Goal: Task Accomplishment & Management: Manage account settings

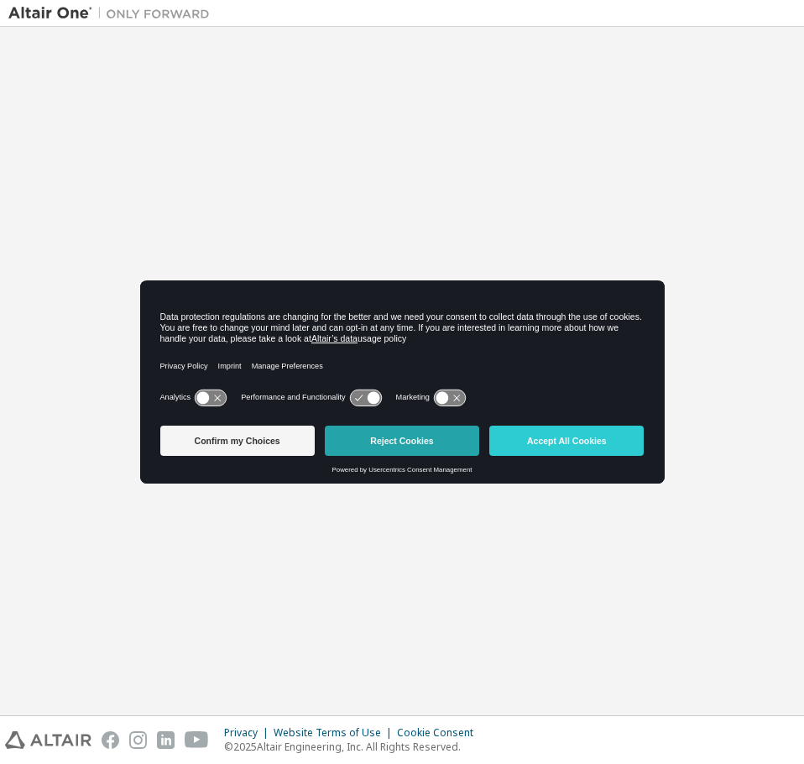
click at [386, 436] on button "Reject Cookies" at bounding box center [402, 441] width 154 height 30
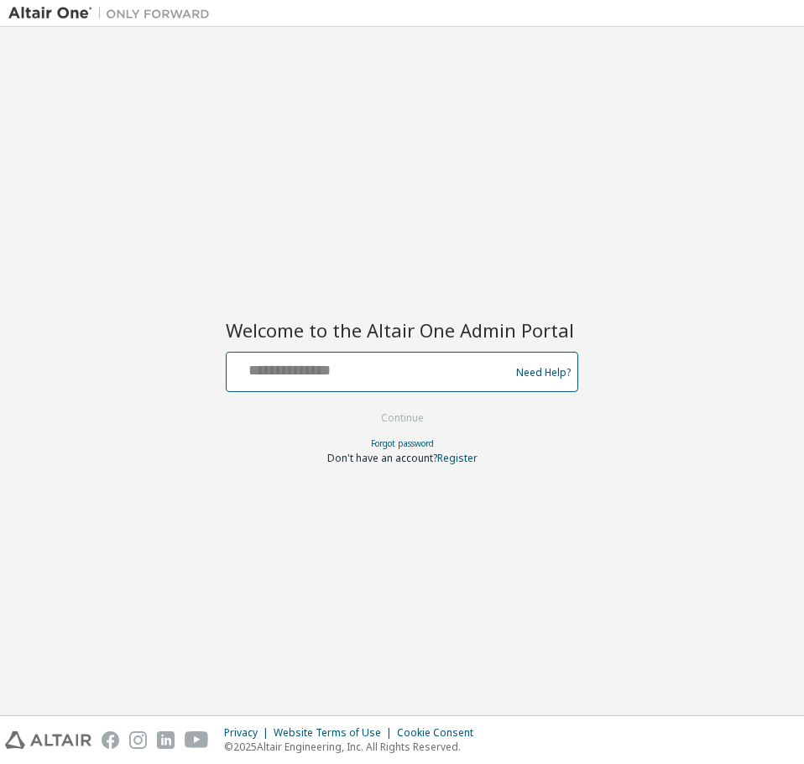
click at [308, 369] on input "text" at bounding box center [370, 368] width 275 height 24
type input "**********"
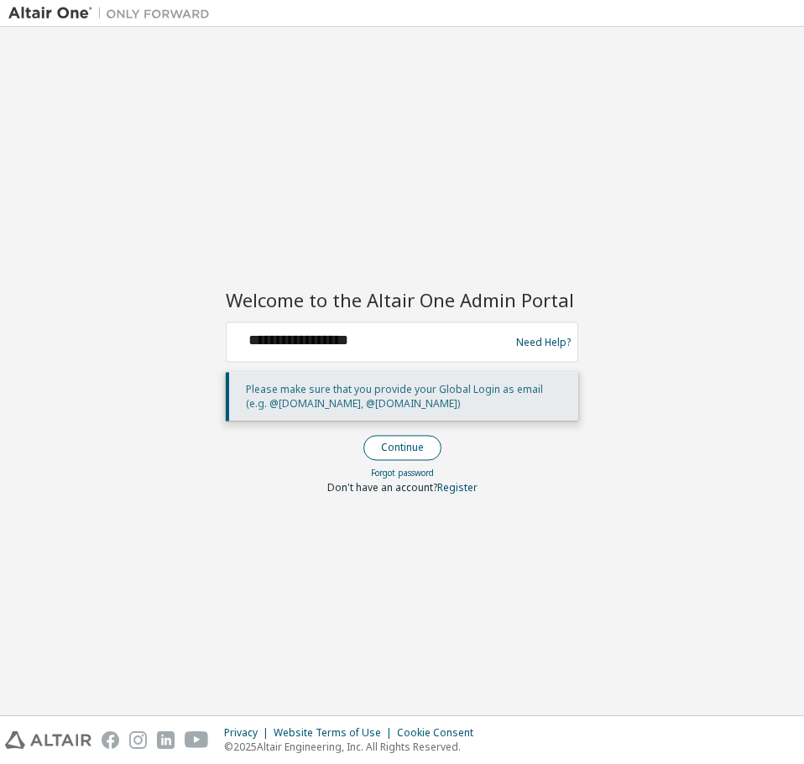
click at [400, 442] on button "Continue" at bounding box center [403, 448] width 78 height 25
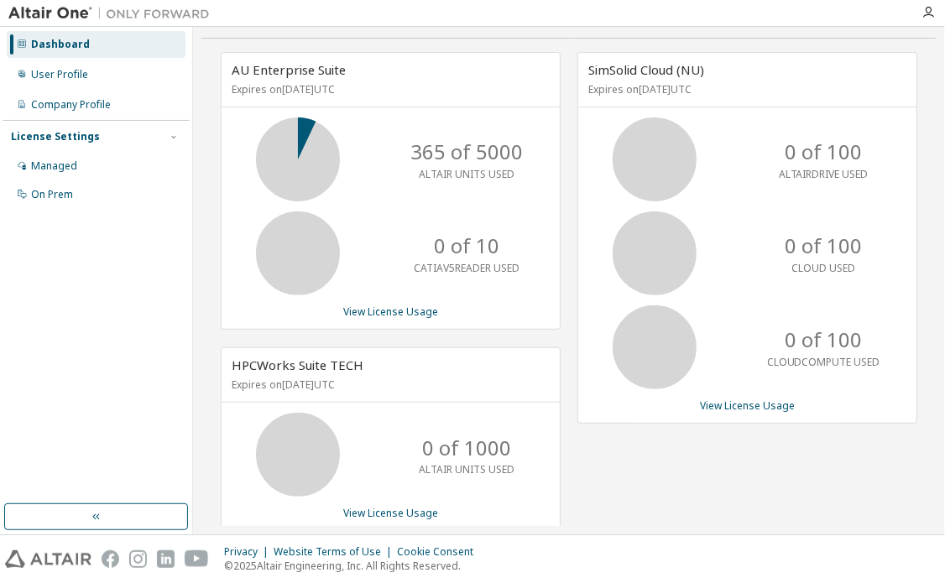
scroll to position [55, 0]
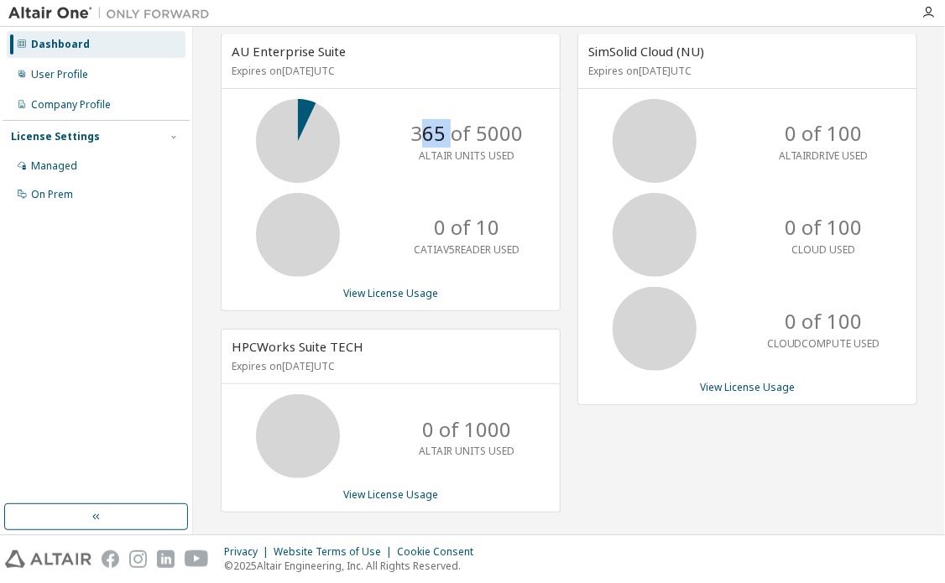
drag, startPoint x: 420, startPoint y: 123, endPoint x: 449, endPoint y: 127, distance: 29.6
click at [449, 127] on p "365 of 5000" at bounding box center [467, 133] width 112 height 29
click at [396, 294] on link "View License Usage" at bounding box center [390, 293] width 95 height 14
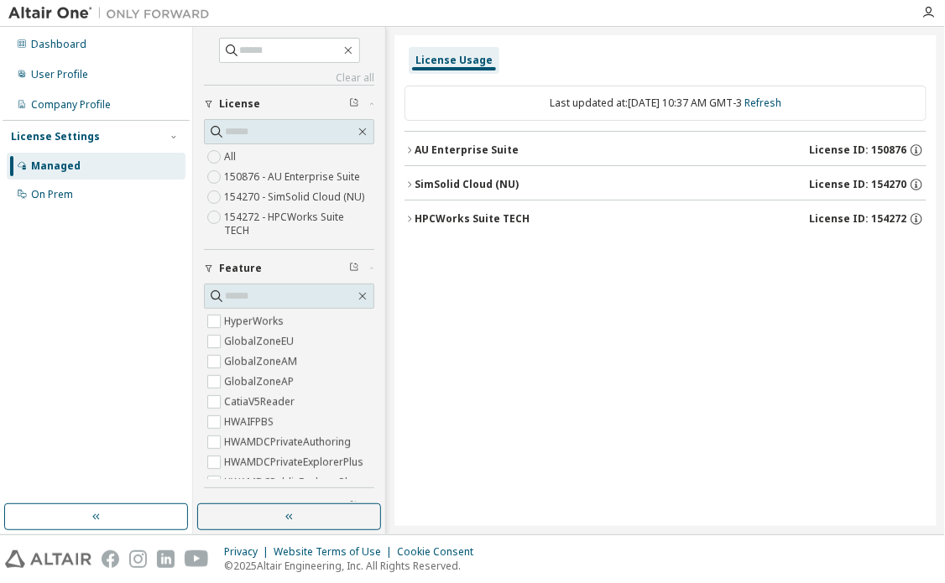
click at [464, 144] on div "AU Enterprise Suite" at bounding box center [467, 150] width 104 height 13
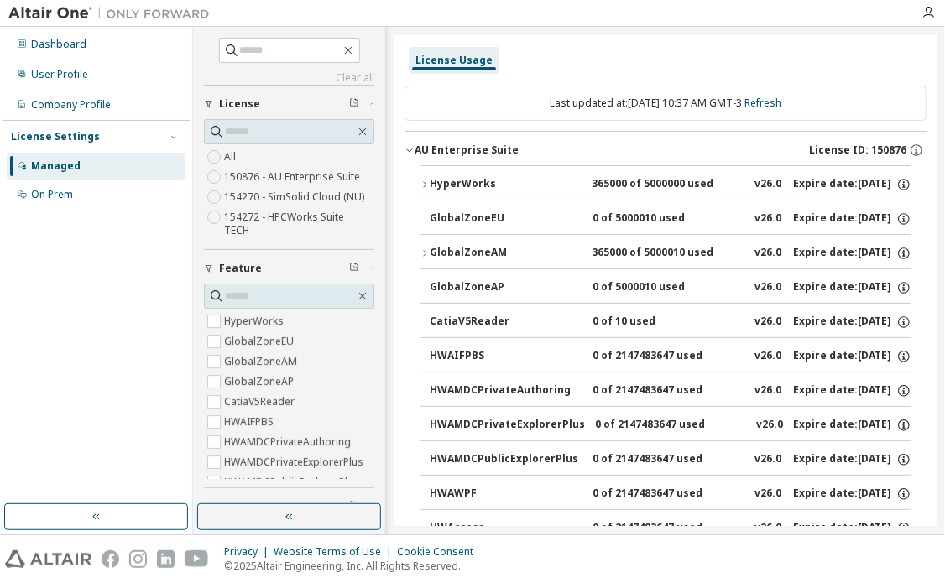
click at [490, 149] on div "AU Enterprise Suite" at bounding box center [467, 150] width 104 height 13
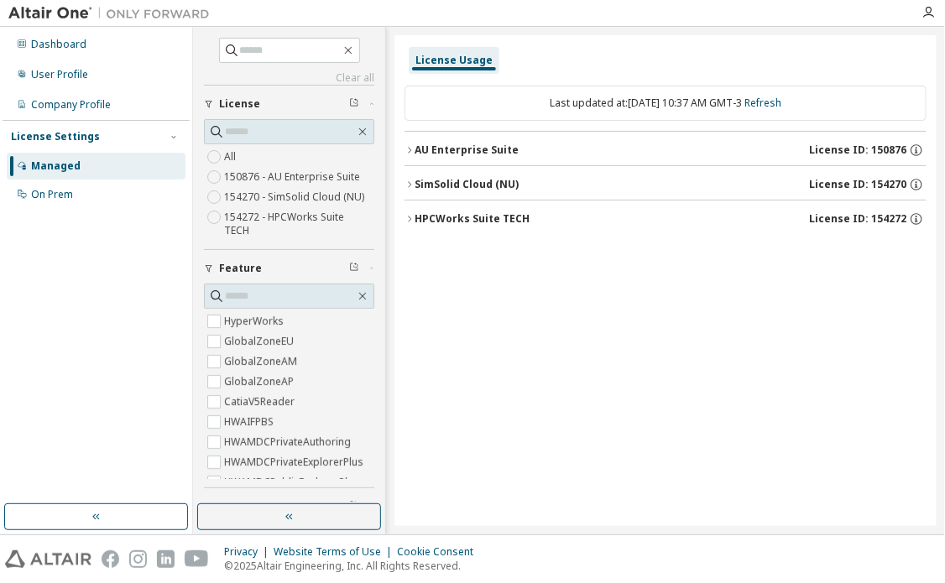
click at [409, 149] on icon "button" at bounding box center [410, 150] width 10 height 10
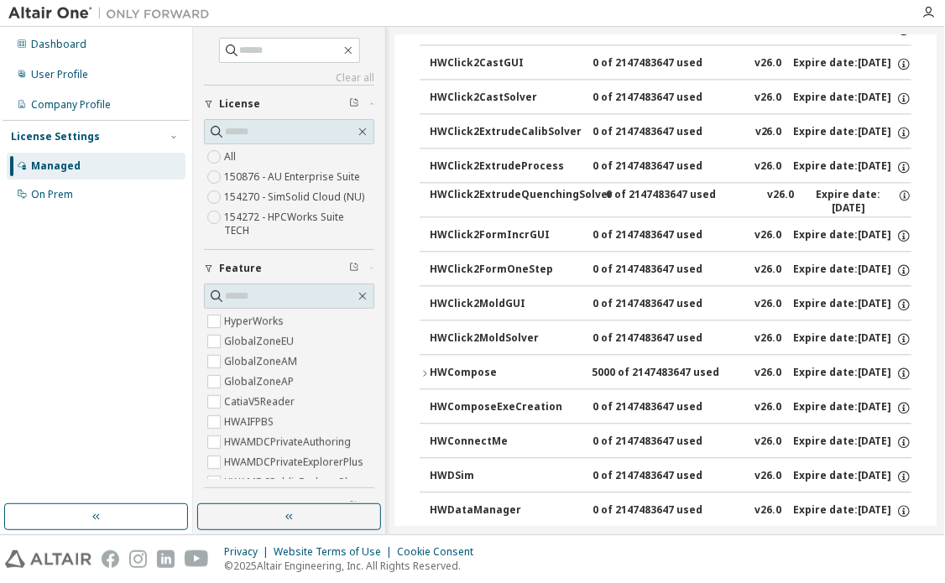
scroll to position [1343, 0]
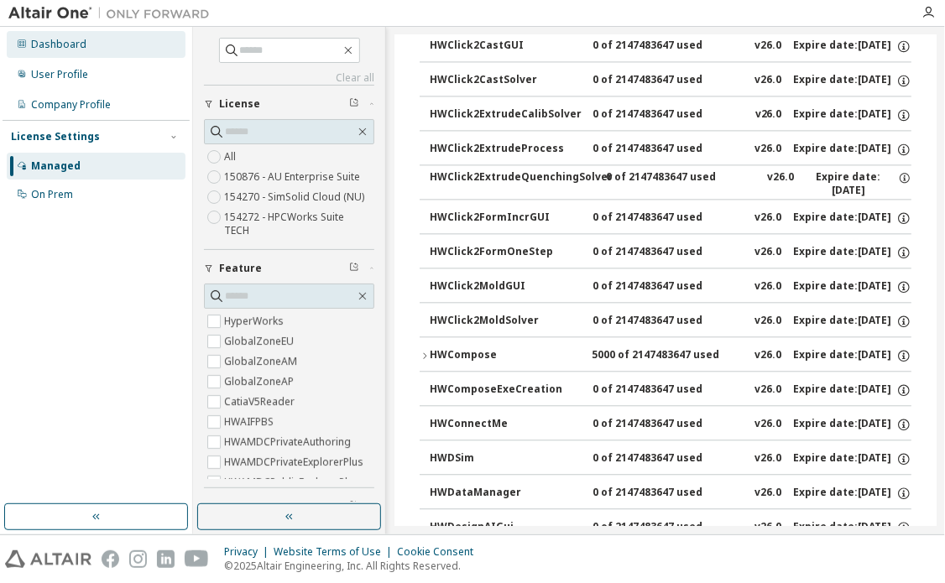
click at [50, 42] on div "Dashboard" at bounding box center [58, 44] width 55 height 13
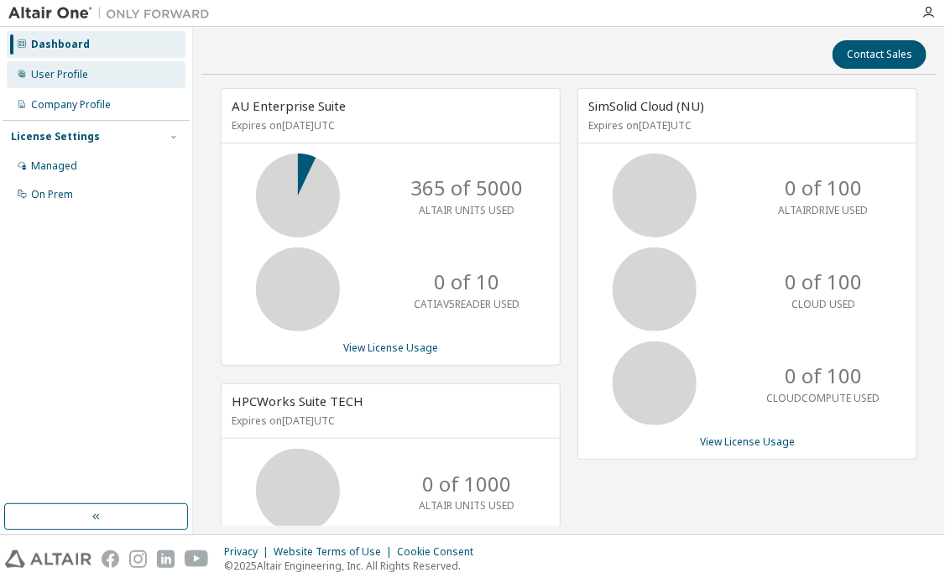
click at [130, 85] on div "User Profile" at bounding box center [96, 74] width 179 height 27
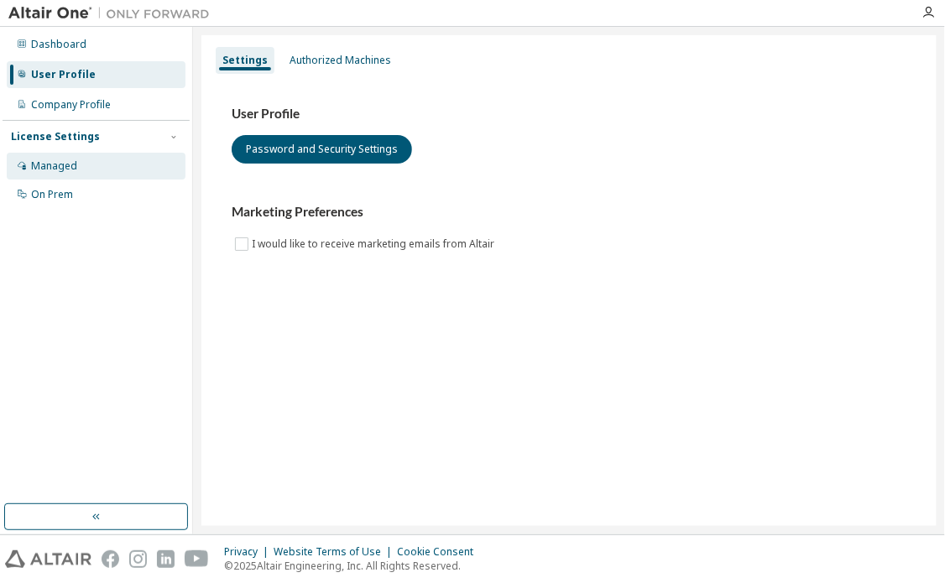
click at [30, 175] on div "Managed" at bounding box center [96, 166] width 179 height 27
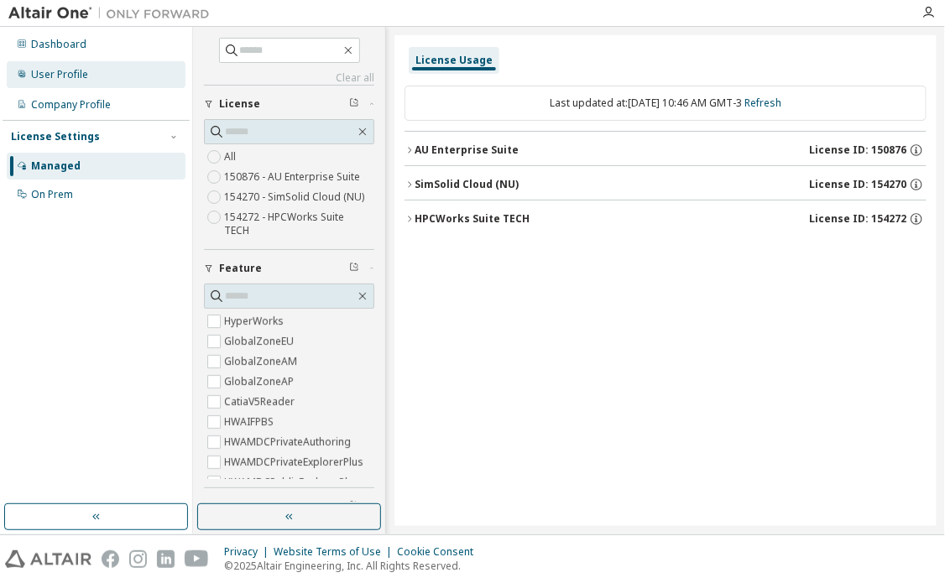
click at [87, 77] on div "User Profile" at bounding box center [96, 74] width 179 height 27
